Goal: Information Seeking & Learning: Learn about a topic

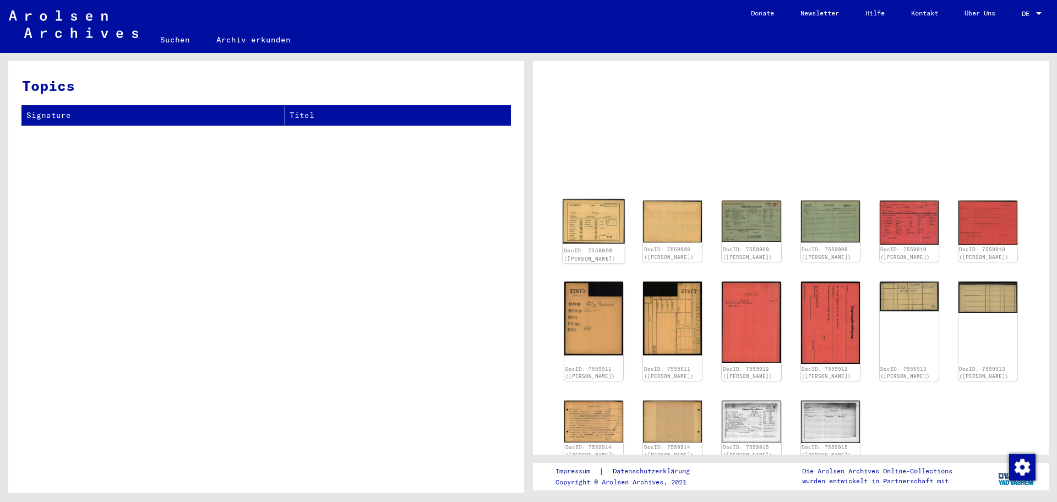
click at [606, 243] on img at bounding box center [594, 221] width 62 height 45
click at [579, 243] on img at bounding box center [594, 221] width 62 height 45
click at [580, 243] on img at bounding box center [594, 221] width 62 height 45
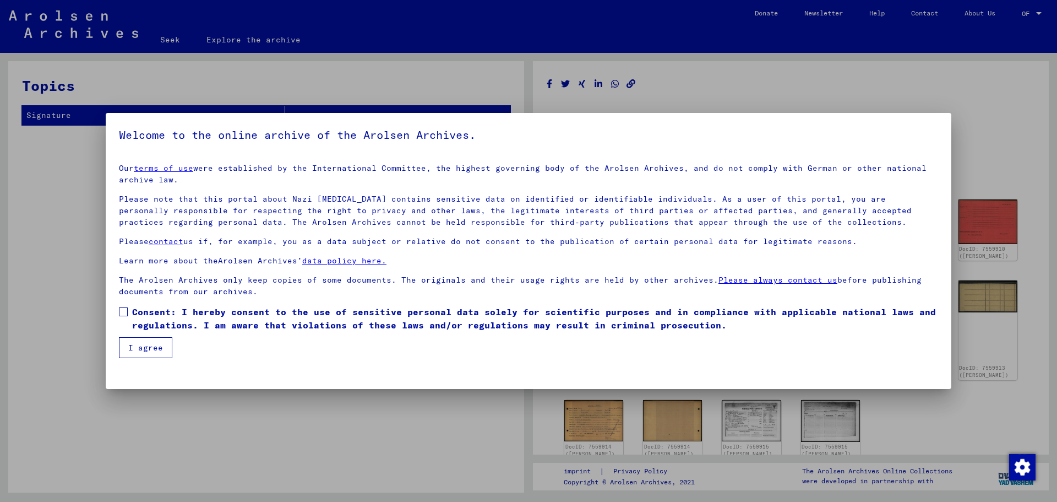
click at [125, 309] on span at bounding box center [123, 311] width 9 height 9
drag, startPoint x: 130, startPoint y: 351, endPoint x: 430, endPoint y: 264, distance: 312.0
click at [131, 351] on font "I agree" at bounding box center [145, 348] width 35 height 10
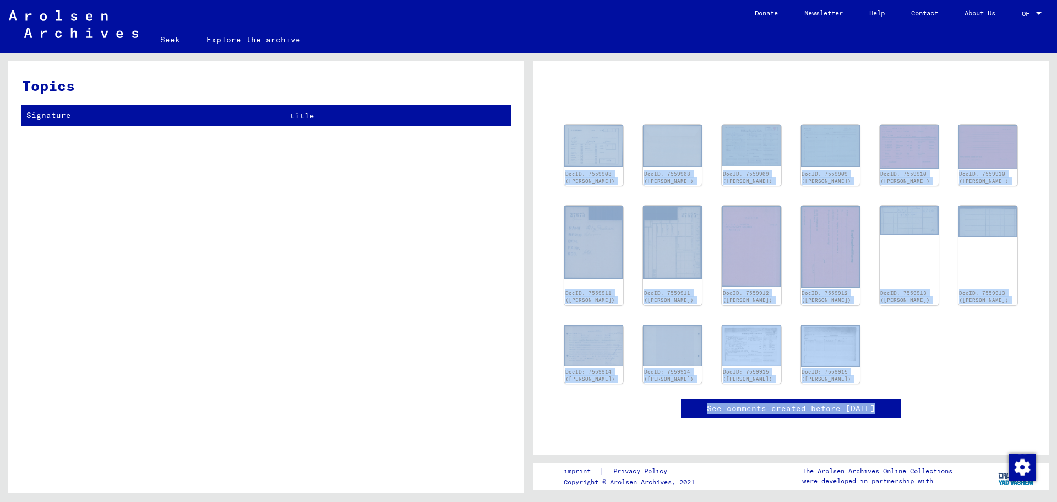
scroll to position [117, 0]
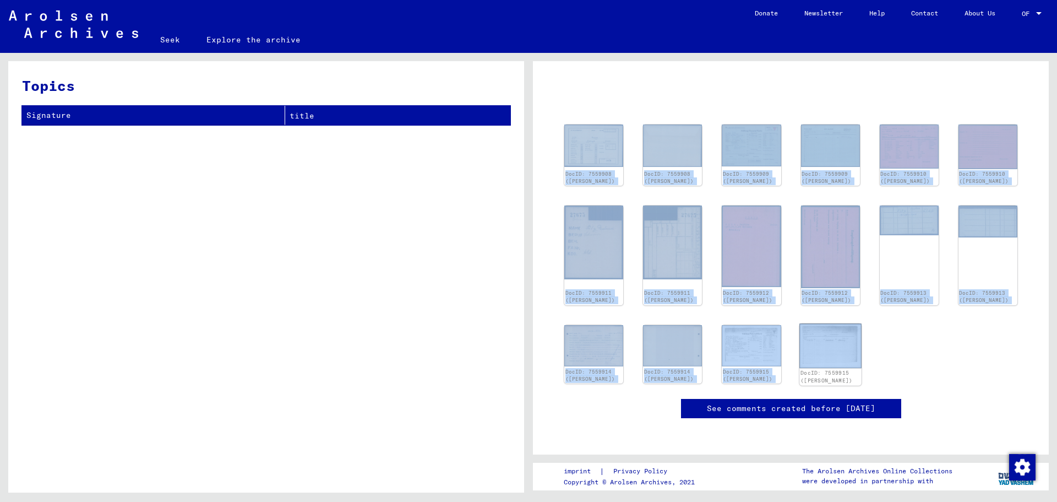
drag, startPoint x: 588, startPoint y: 202, endPoint x: 839, endPoint y: 328, distance: 281.3
click at [839, 328] on div "DocID: 7559908 (PAULINA FITZ) DocID: 7559908 (PAULINA FITZ) DocID: 7559909 (PAU…" at bounding box center [791, 220] width 488 height 441
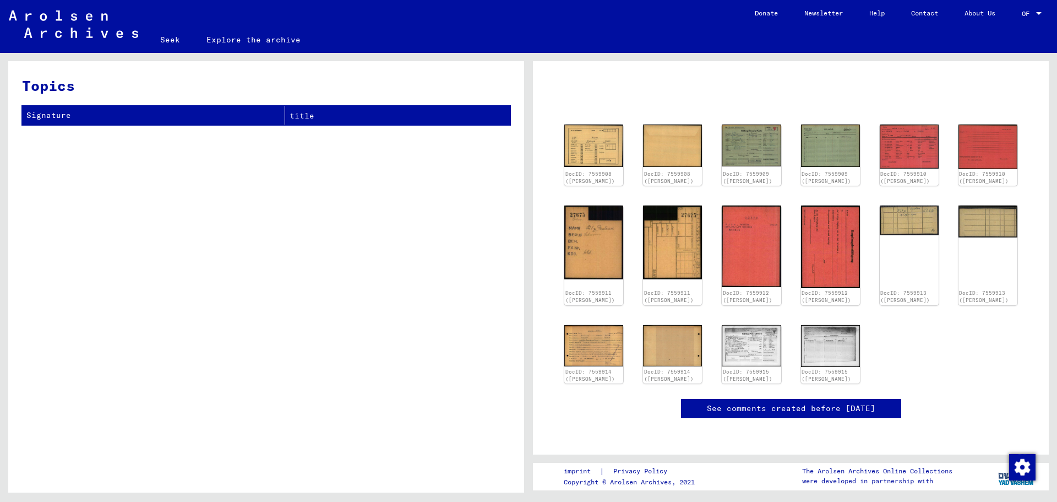
click at [423, 269] on div "Topics Signature title" at bounding box center [266, 280] width 516 height 439
click at [744, 128] on img at bounding box center [752, 145] width 62 height 44
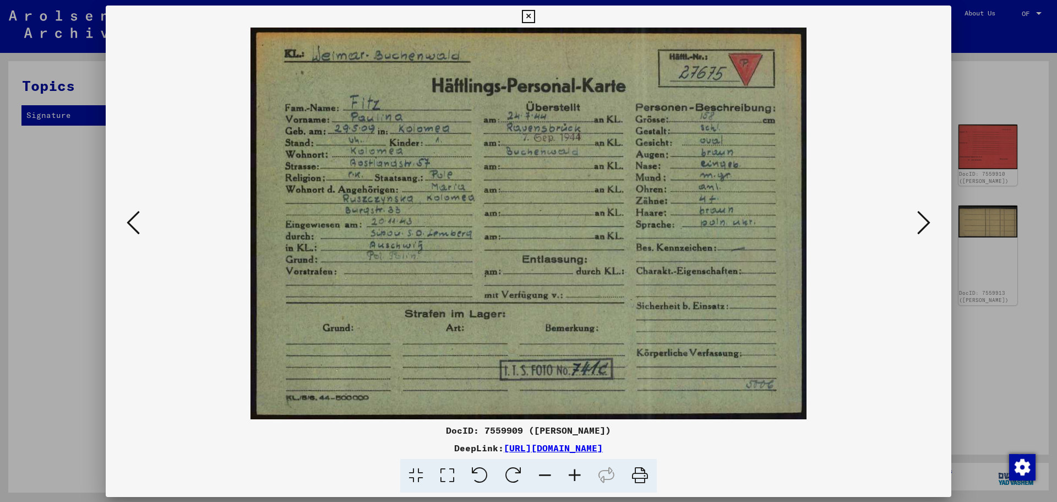
click at [744, 128] on img at bounding box center [528, 224] width 771 height 392
click at [140, 225] on icon at bounding box center [133, 222] width 13 height 26
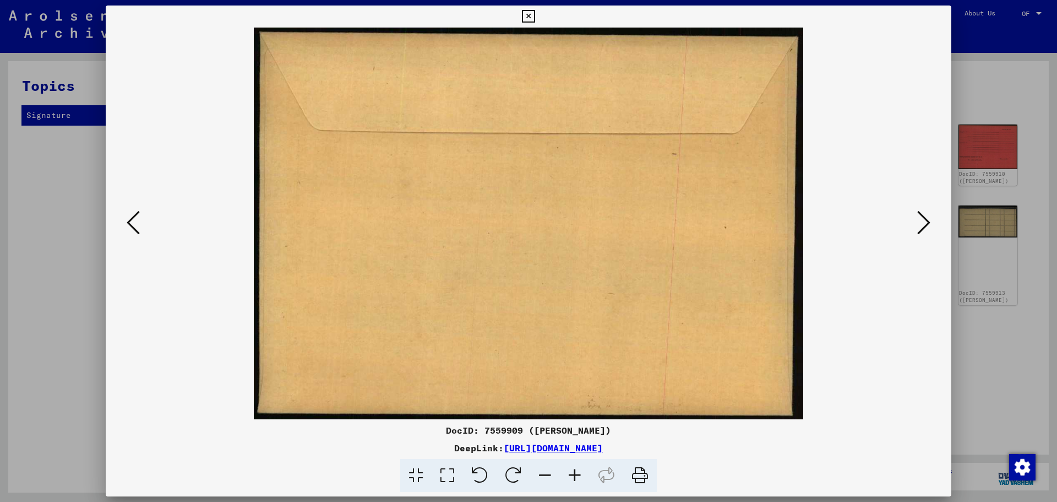
click at [917, 229] on icon at bounding box center [923, 222] width 13 height 26
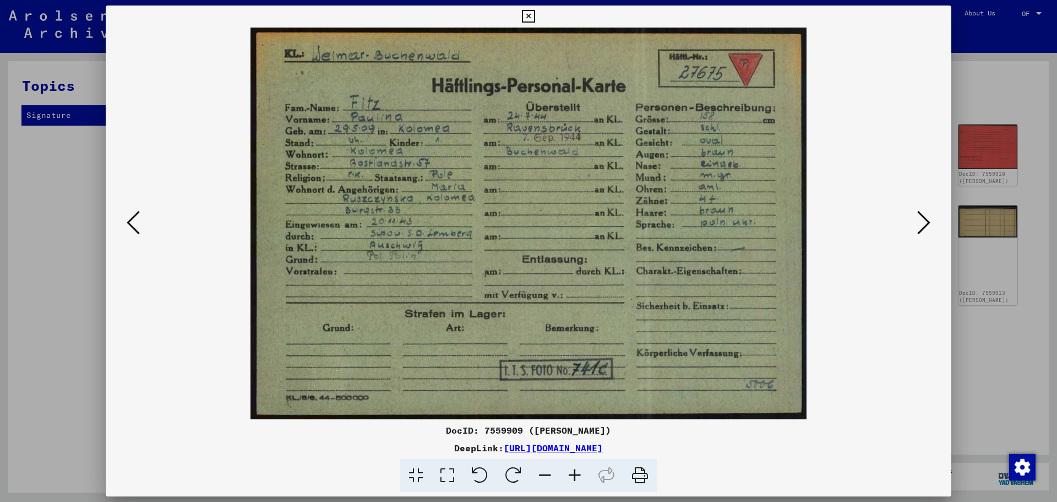
click at [917, 229] on icon at bounding box center [923, 222] width 13 height 26
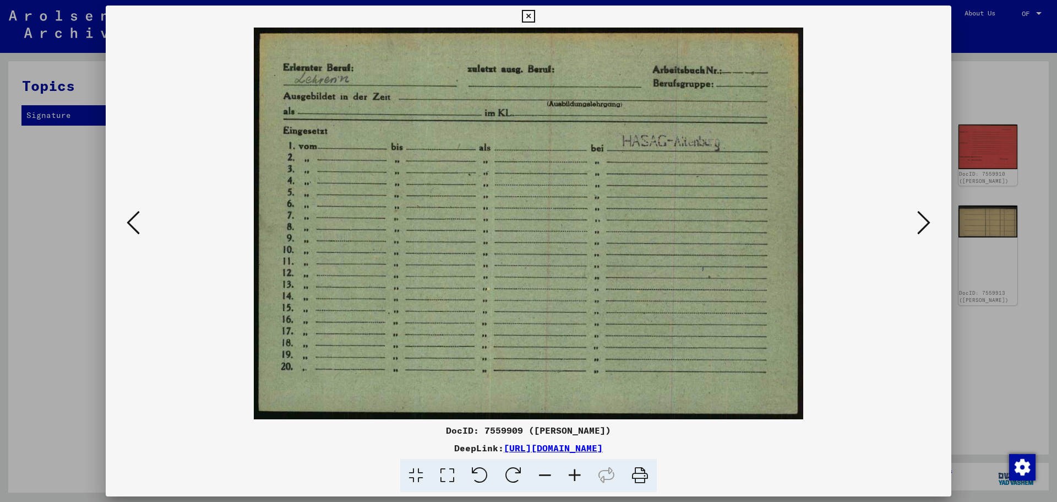
click at [917, 226] on icon at bounding box center [923, 222] width 13 height 26
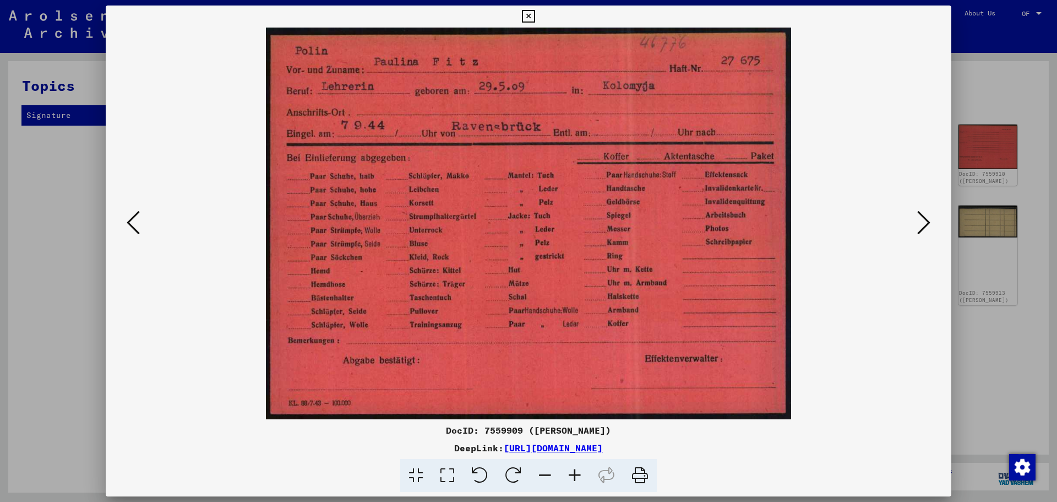
click at [917, 226] on icon at bounding box center [923, 222] width 13 height 26
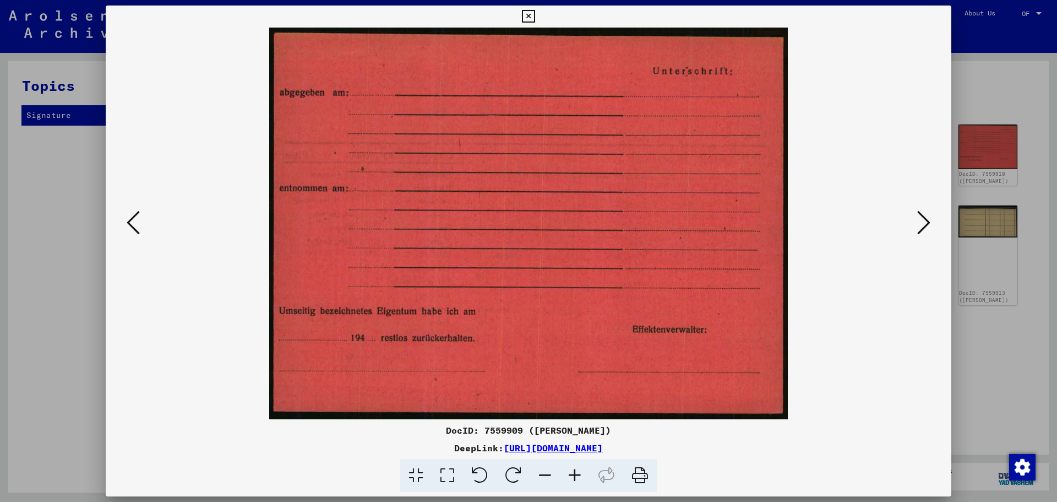
click at [917, 226] on icon at bounding box center [923, 222] width 13 height 26
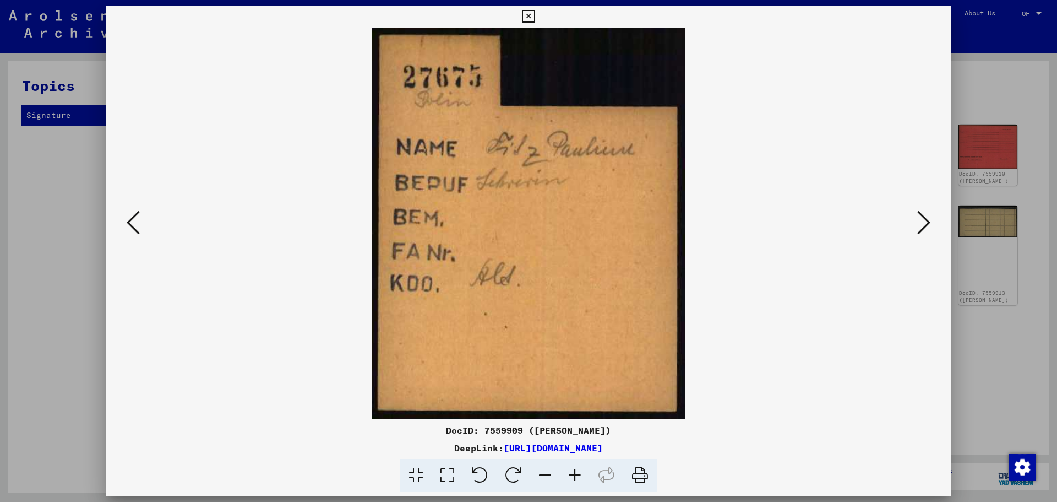
click at [917, 226] on icon at bounding box center [923, 222] width 13 height 26
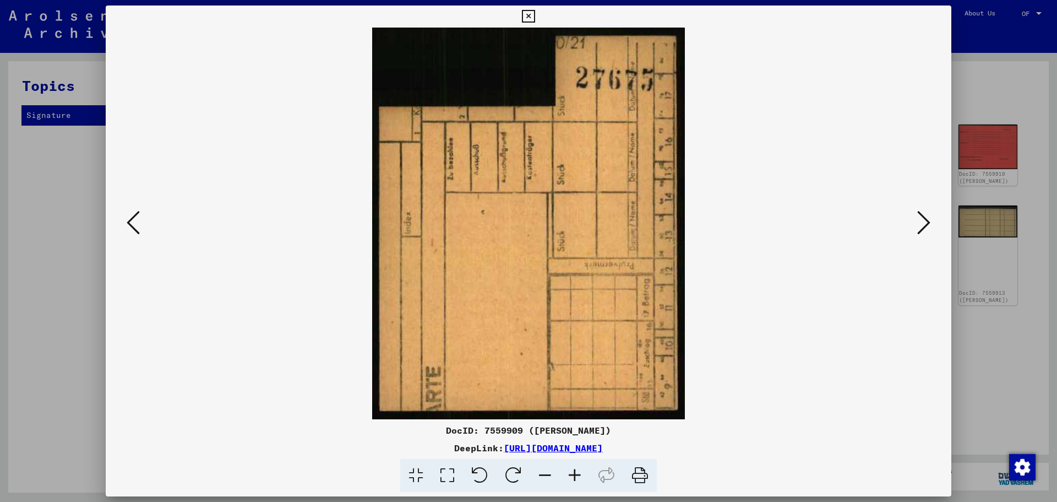
click at [917, 226] on icon at bounding box center [923, 222] width 13 height 26
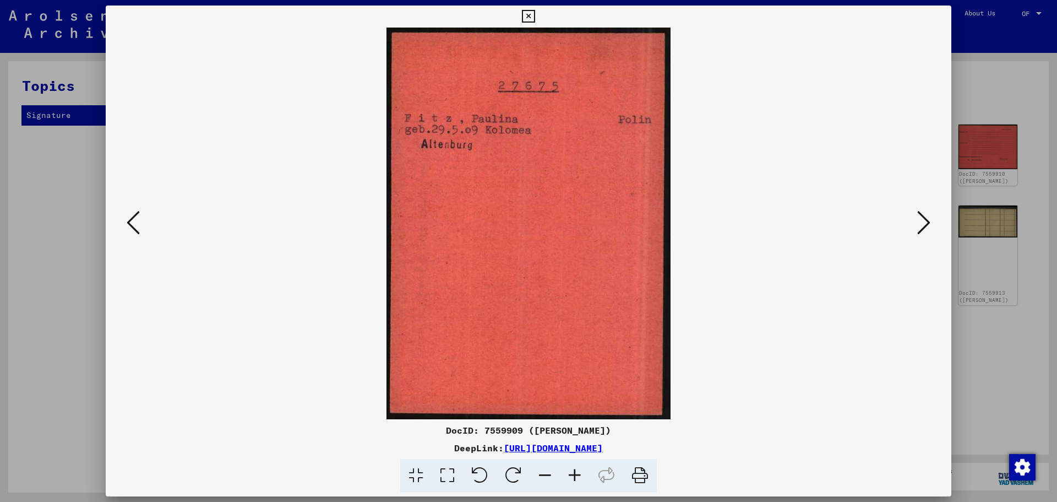
click at [140, 231] on icon at bounding box center [133, 222] width 13 height 26
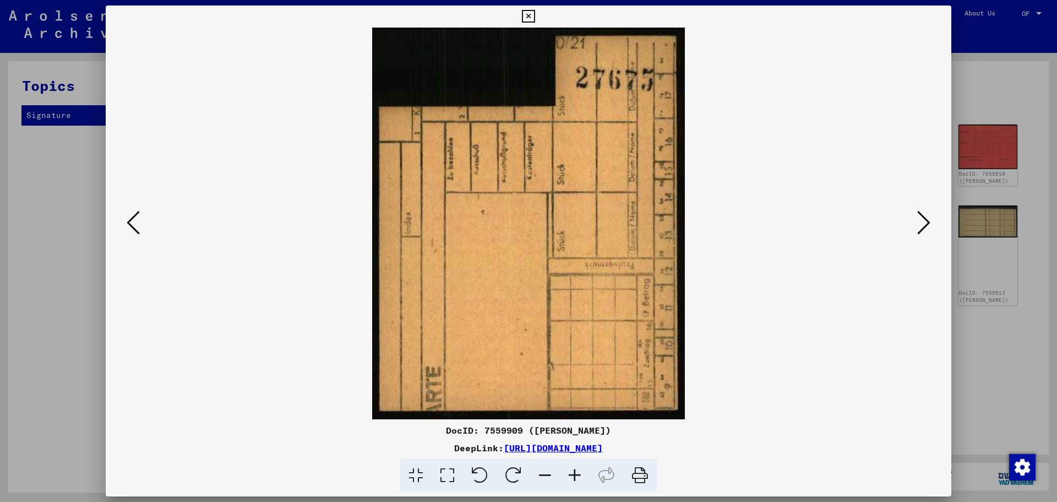
click at [917, 226] on icon at bounding box center [923, 222] width 13 height 26
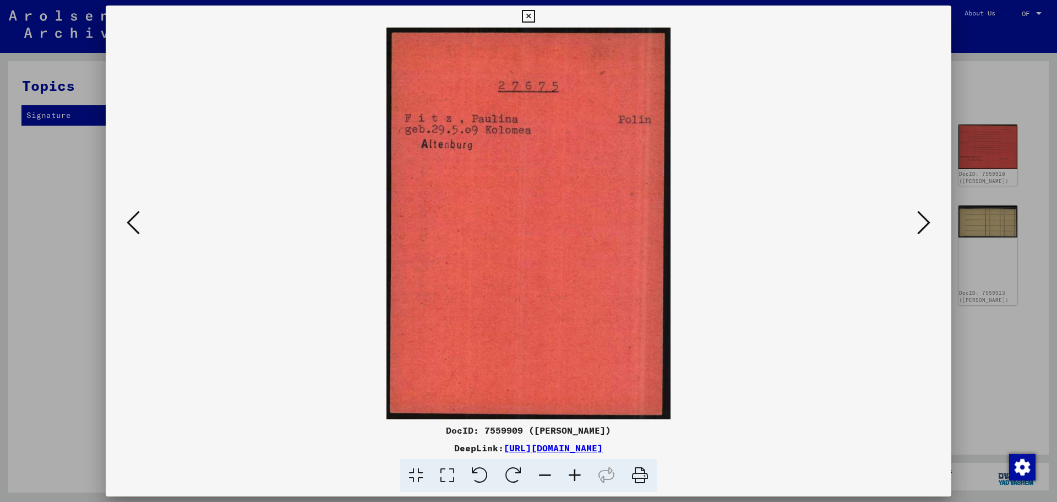
click at [917, 226] on icon at bounding box center [923, 222] width 13 height 26
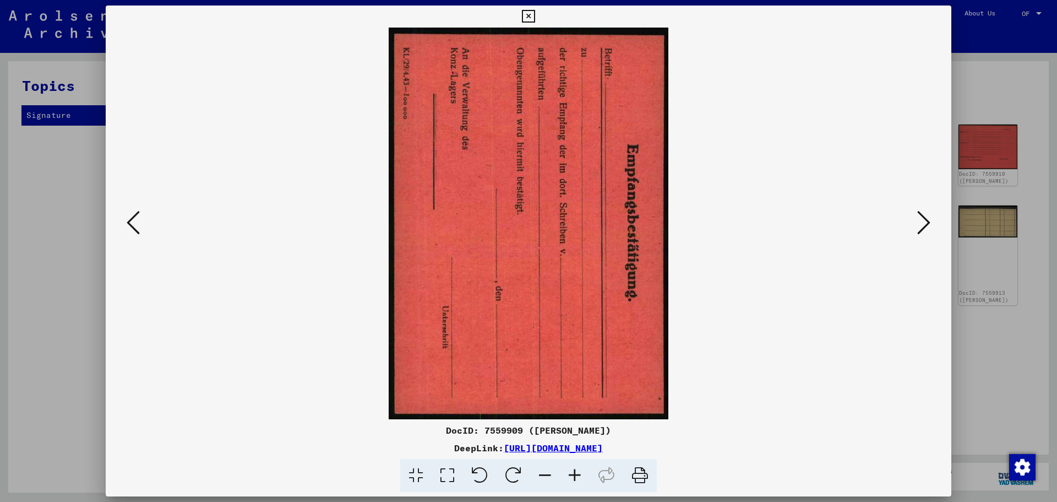
click at [917, 226] on icon at bounding box center [923, 222] width 13 height 26
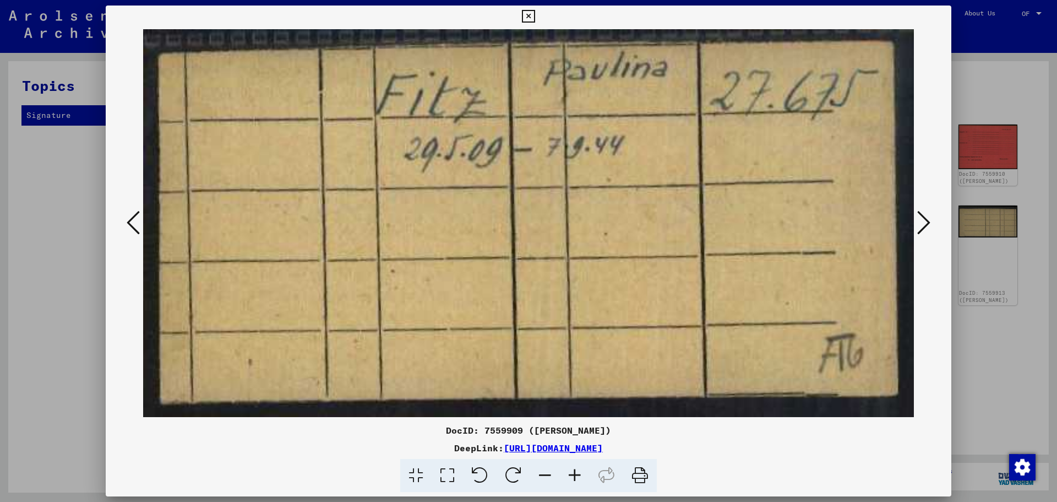
click at [917, 227] on icon at bounding box center [923, 222] width 13 height 26
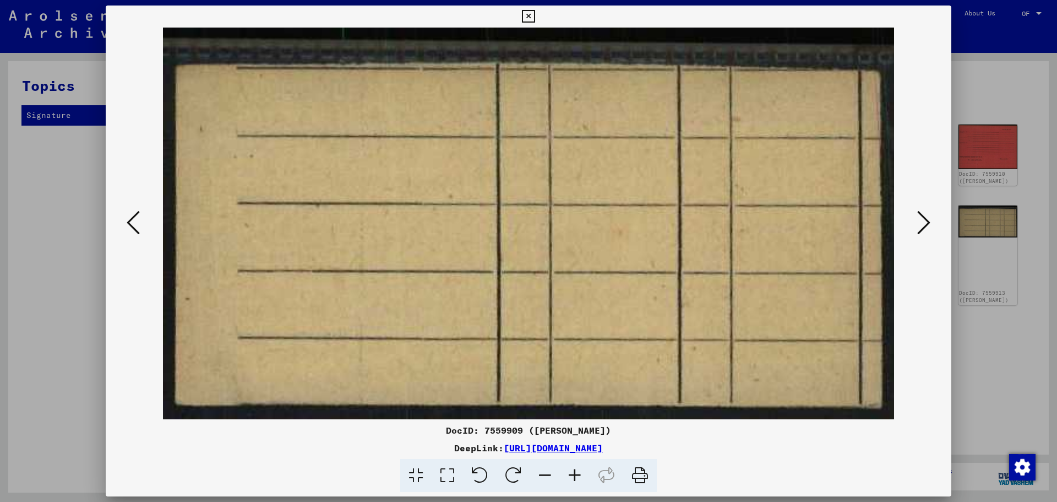
click at [917, 227] on icon at bounding box center [923, 222] width 13 height 26
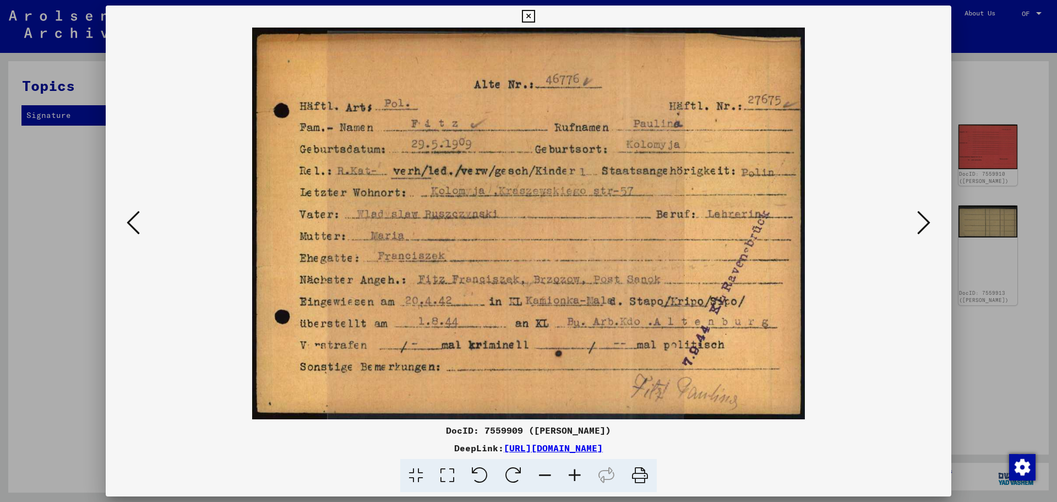
drag, startPoint x: 475, startPoint y: 199, endPoint x: -742, endPoint y: 207, distance: 1217.6
click at [0, 207] on html "Seek Explore the archive Donate Newsletter Help Contact About Us Seek Explore t…" at bounding box center [528, 251] width 1057 height 502
click at [917, 218] on icon at bounding box center [923, 222] width 13 height 26
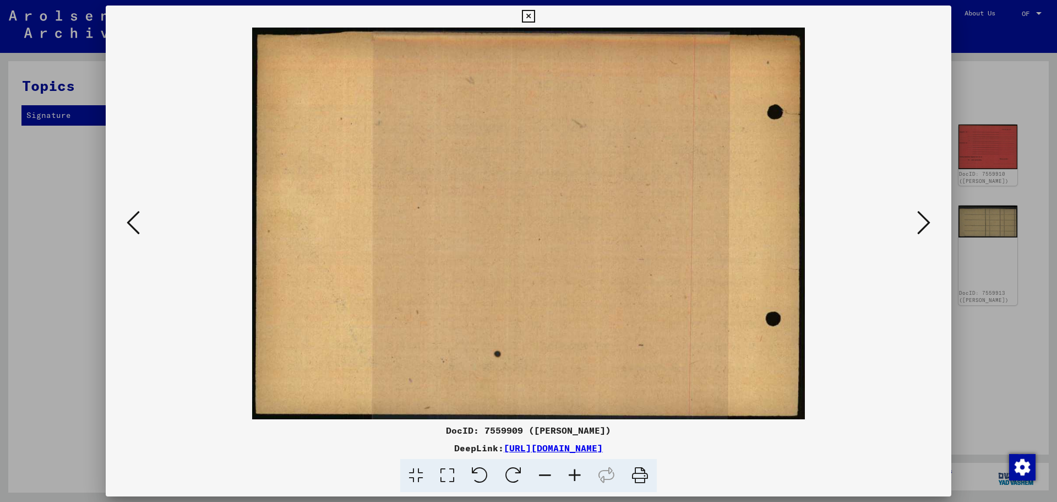
click at [917, 223] on icon at bounding box center [923, 222] width 13 height 26
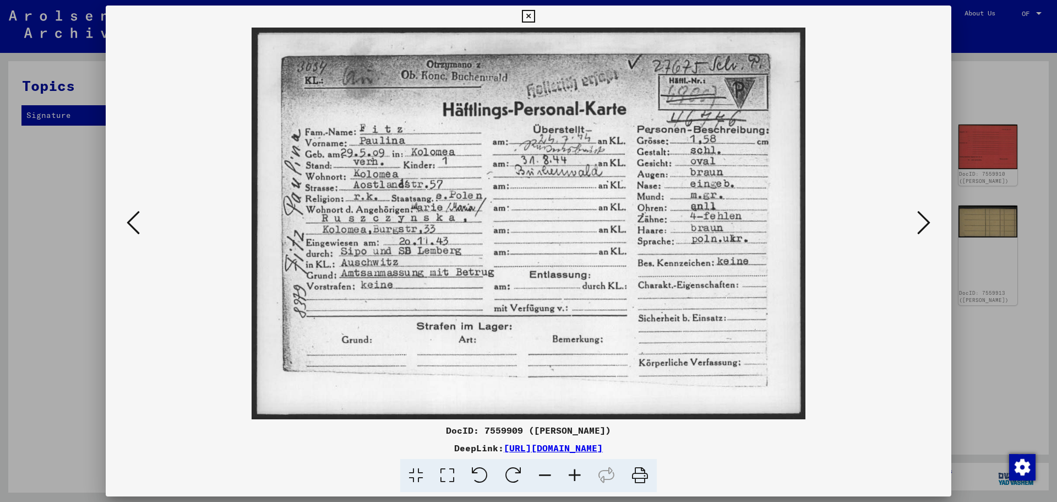
click at [504, 453] on font "https://collections.arolsen-archives.org/en/document/7559909" at bounding box center [553, 447] width 99 height 11
click at [917, 230] on icon at bounding box center [923, 222] width 13 height 26
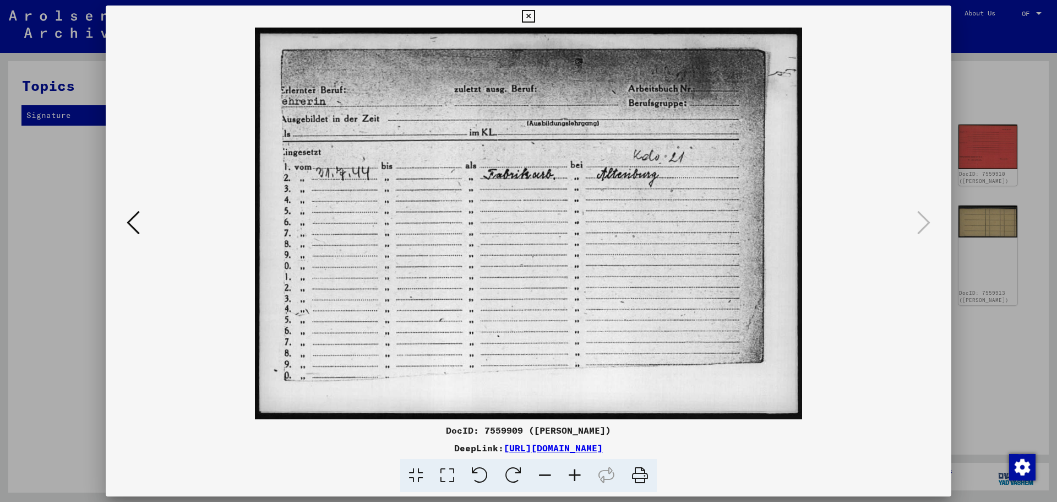
click at [530, 15] on icon at bounding box center [528, 16] width 13 height 13
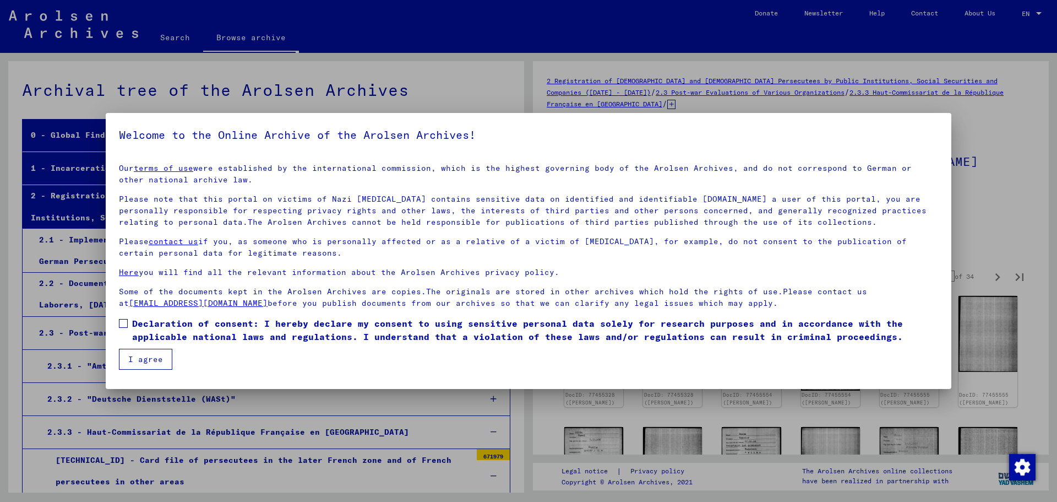
scroll to position [17763, 0]
